Goal: Navigation & Orientation: Find specific page/section

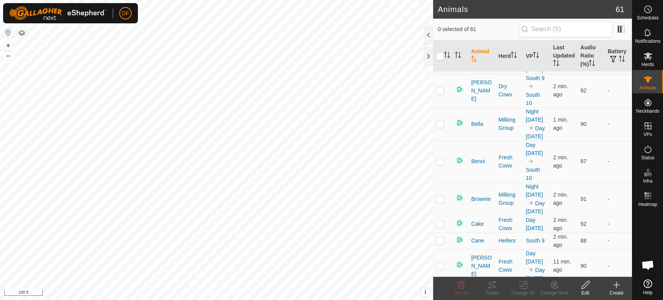
scroll to position [203, 0]
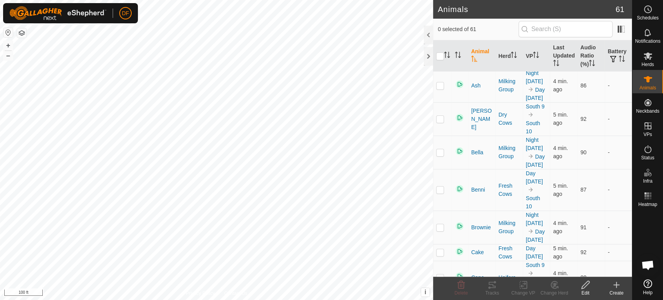
scroll to position [206, 0]
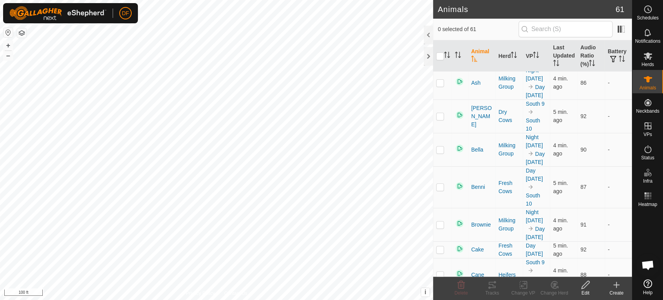
click at [316, 300] on html "DF Schedules Notifications Herds Animals Neckbands VPs Status Infra Heatmap Hel…" at bounding box center [331, 150] width 663 height 300
click at [9, 56] on button "–" at bounding box center [7, 55] width 9 height 9
click at [7, 45] on button "+" at bounding box center [7, 45] width 9 height 9
